Goal: Information Seeking & Learning: Learn about a topic

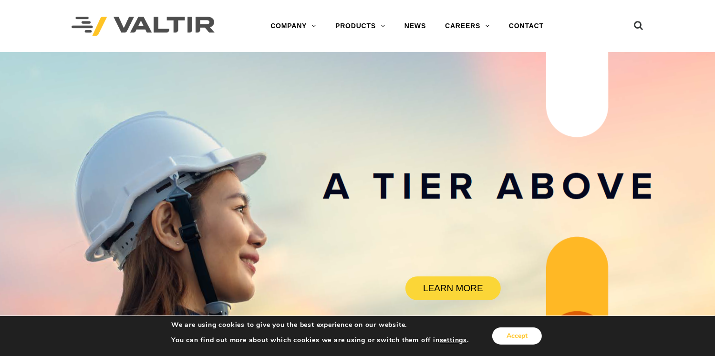
click at [510, 335] on button "Accept" at bounding box center [517, 335] width 50 height 17
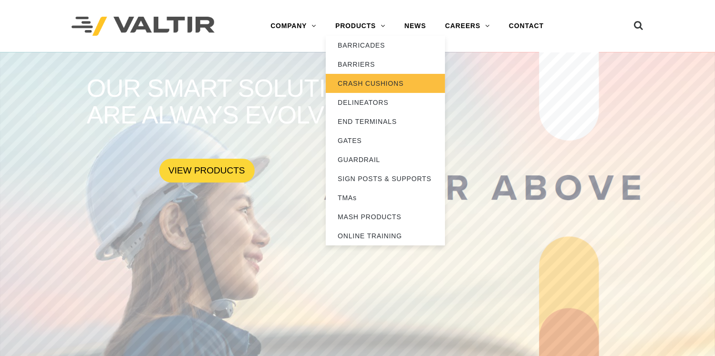
click at [359, 78] on link "CRASH CUSHIONS" at bounding box center [385, 83] width 119 height 19
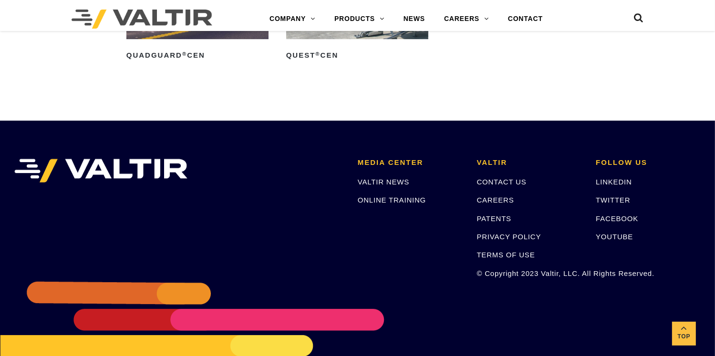
scroll to position [3003, 0]
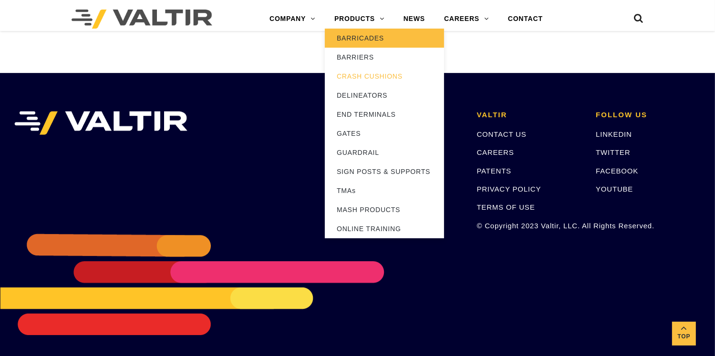
click at [362, 33] on link "BARRICADES" at bounding box center [384, 38] width 119 height 19
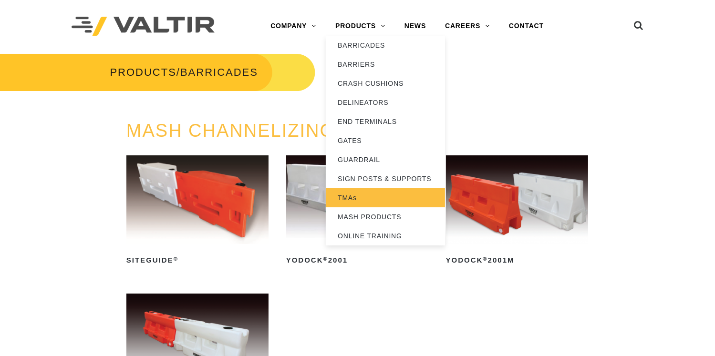
click at [353, 195] on link "TMAs" at bounding box center [385, 197] width 119 height 19
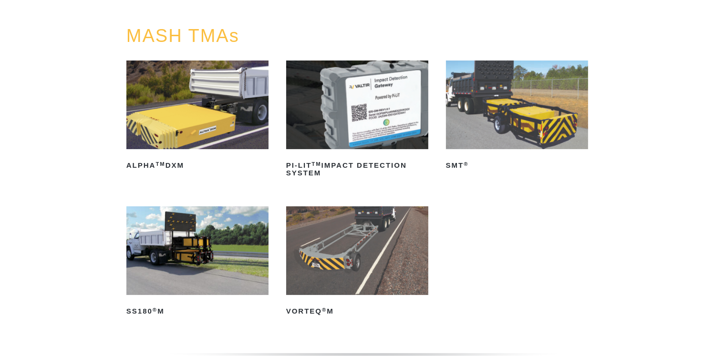
scroll to position [143, 0]
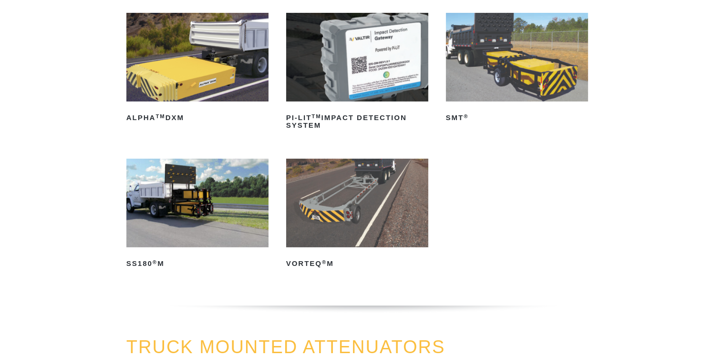
click at [364, 204] on img at bounding box center [357, 203] width 142 height 89
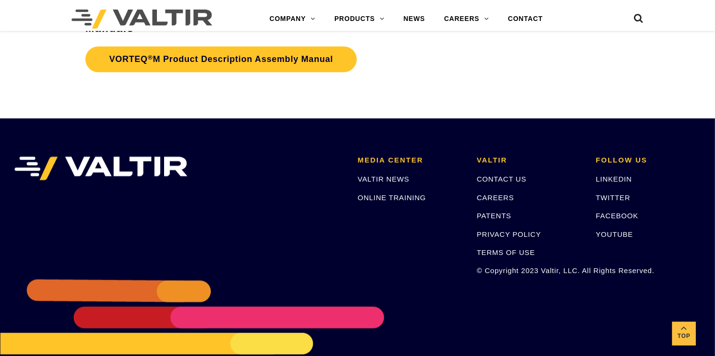
scroll to position [1989, 0]
